Goal: Navigation & Orientation: Find specific page/section

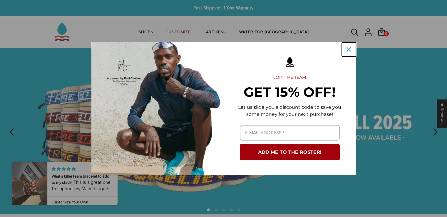
click at [351, 46] on div "Close" at bounding box center [348, 49] width 9 height 9
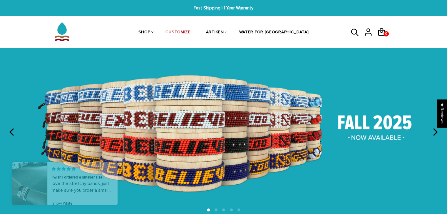
click at [435, 133] on icon "next" at bounding box center [435, 132] width 8 height 8
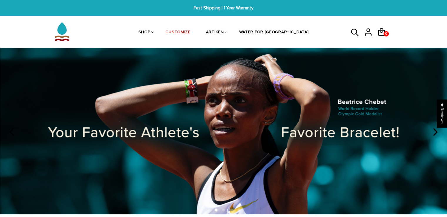
click at [435, 133] on icon "next" at bounding box center [435, 132] width 8 height 8
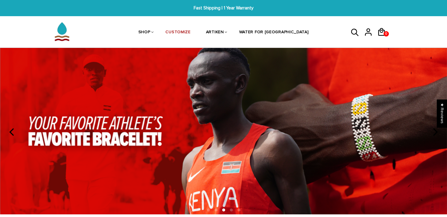
click at [435, 133] on icon "next" at bounding box center [435, 132] width 8 height 8
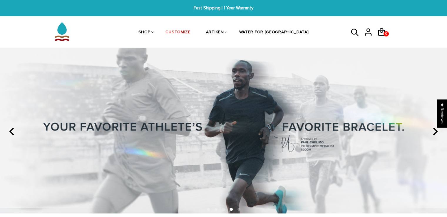
click at [435, 133] on icon "next" at bounding box center [435, 132] width 8 height 8
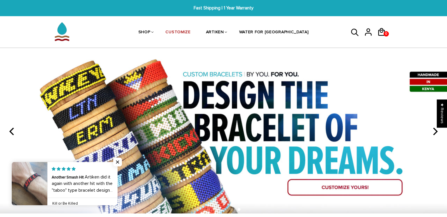
click at [435, 133] on icon "next" at bounding box center [435, 132] width 8 height 8
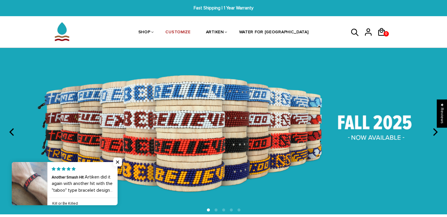
click at [435, 133] on icon "next" at bounding box center [435, 132] width 8 height 8
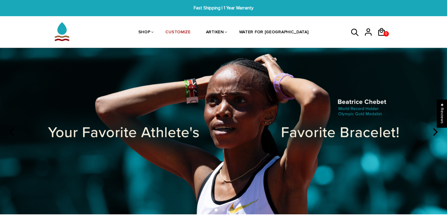
click at [435, 133] on icon "next" at bounding box center [435, 132] width 8 height 8
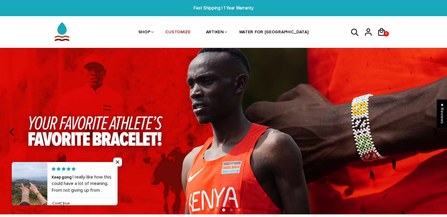
click at [435, 133] on icon "next" at bounding box center [435, 132] width 8 height 8
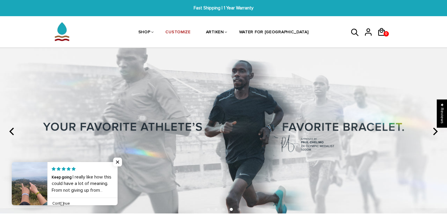
click at [435, 133] on icon "next" at bounding box center [435, 132] width 8 height 8
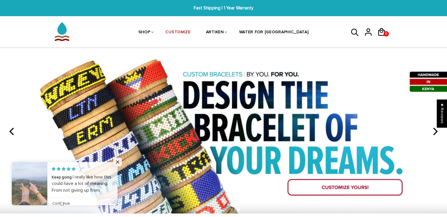
click at [435, 133] on icon "next" at bounding box center [435, 132] width 8 height 8
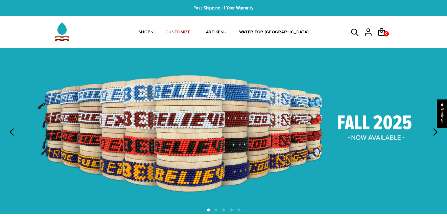
click at [435, 133] on icon "next" at bounding box center [435, 132] width 8 height 8
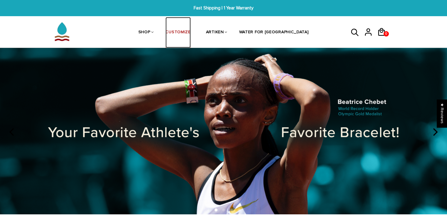
click at [191, 31] on link "CUSTOMIZE" at bounding box center [178, 32] width 25 height 31
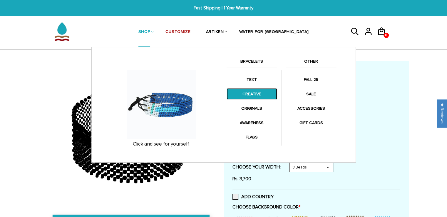
click at [253, 94] on link "CREATIVE" at bounding box center [252, 93] width 51 height 11
